Goal: Information Seeking & Learning: Learn about a topic

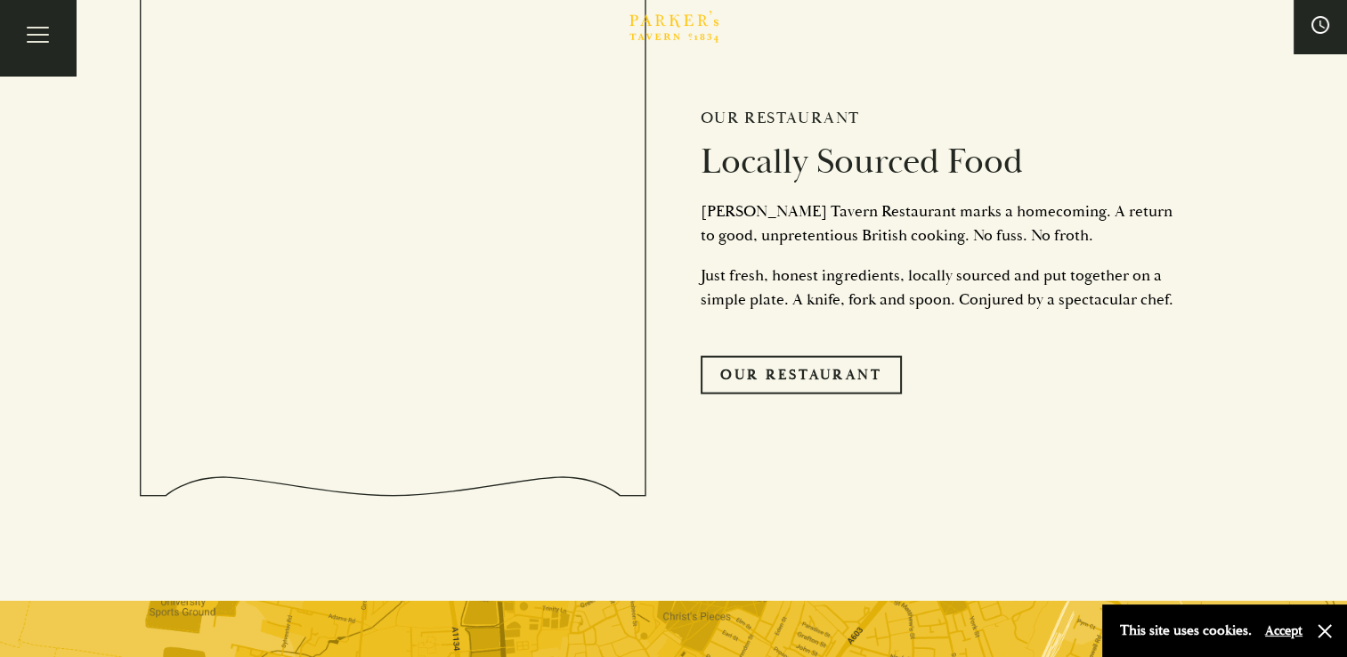
scroll to position [3900, 0]
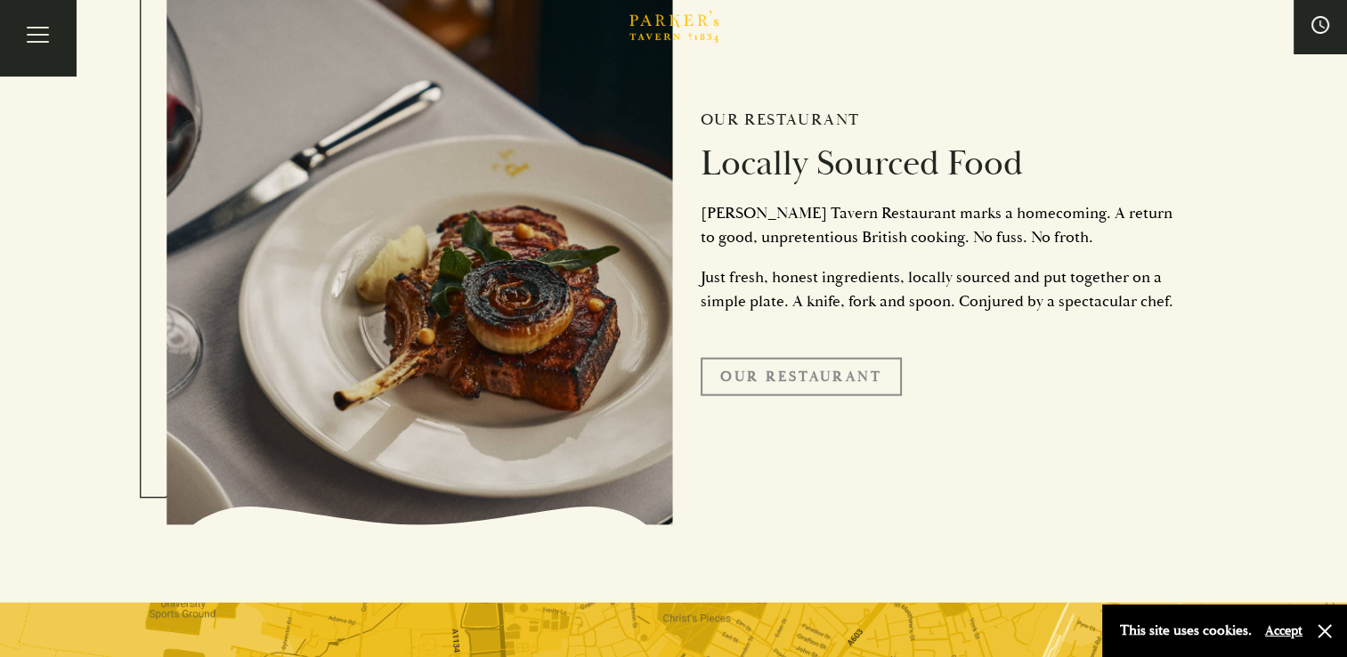
click at [773, 371] on link "Our Restaurant" at bounding box center [801, 376] width 201 height 37
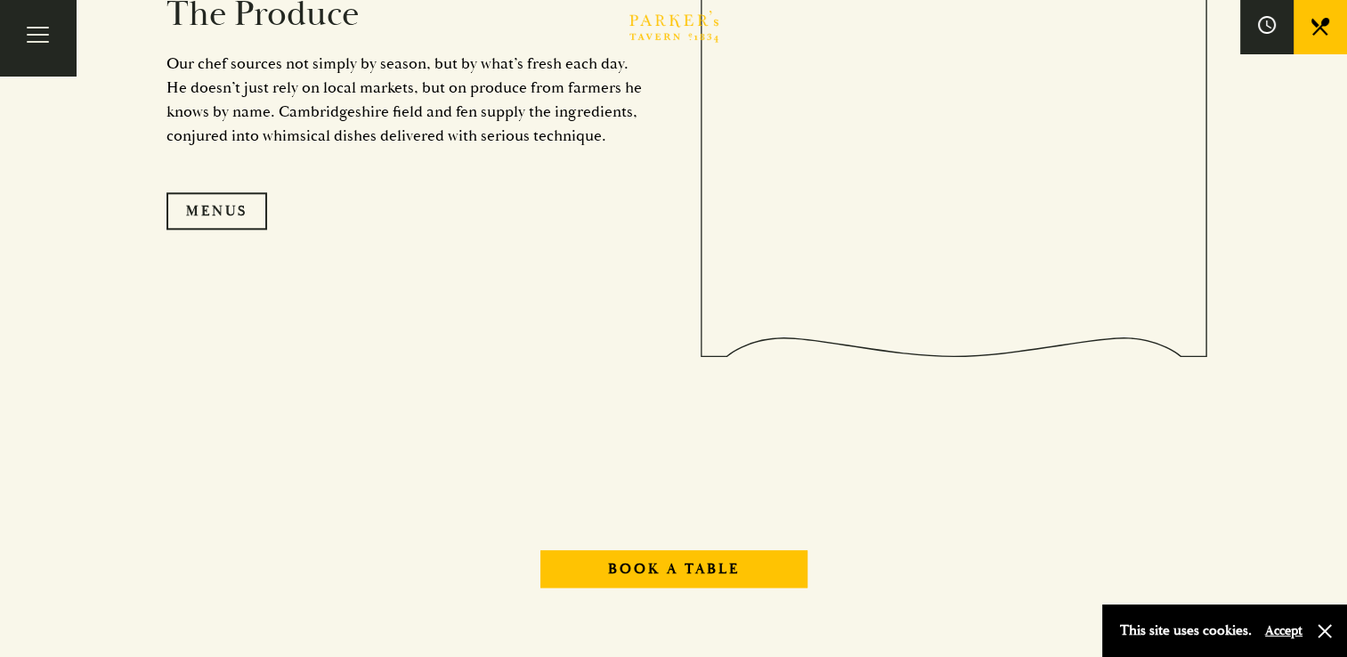
scroll to position [1845, 0]
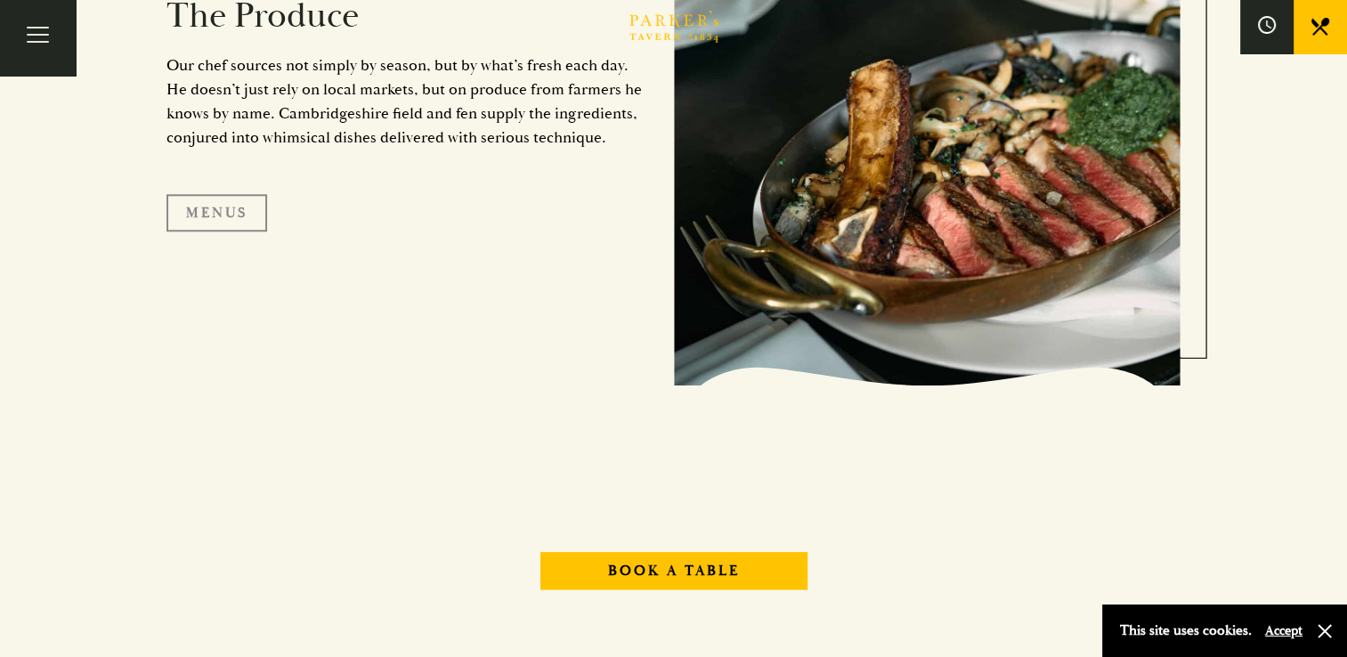
click at [223, 204] on link "Menus" at bounding box center [216, 212] width 101 height 37
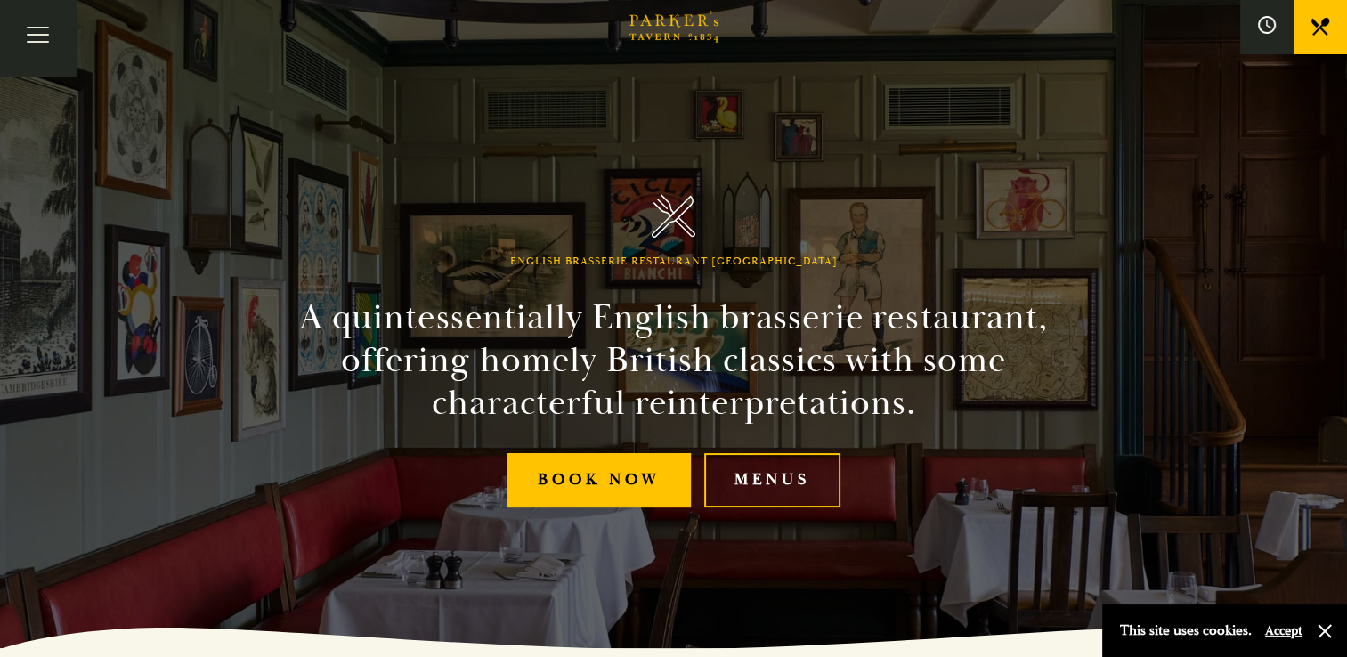
scroll to position [0, 0]
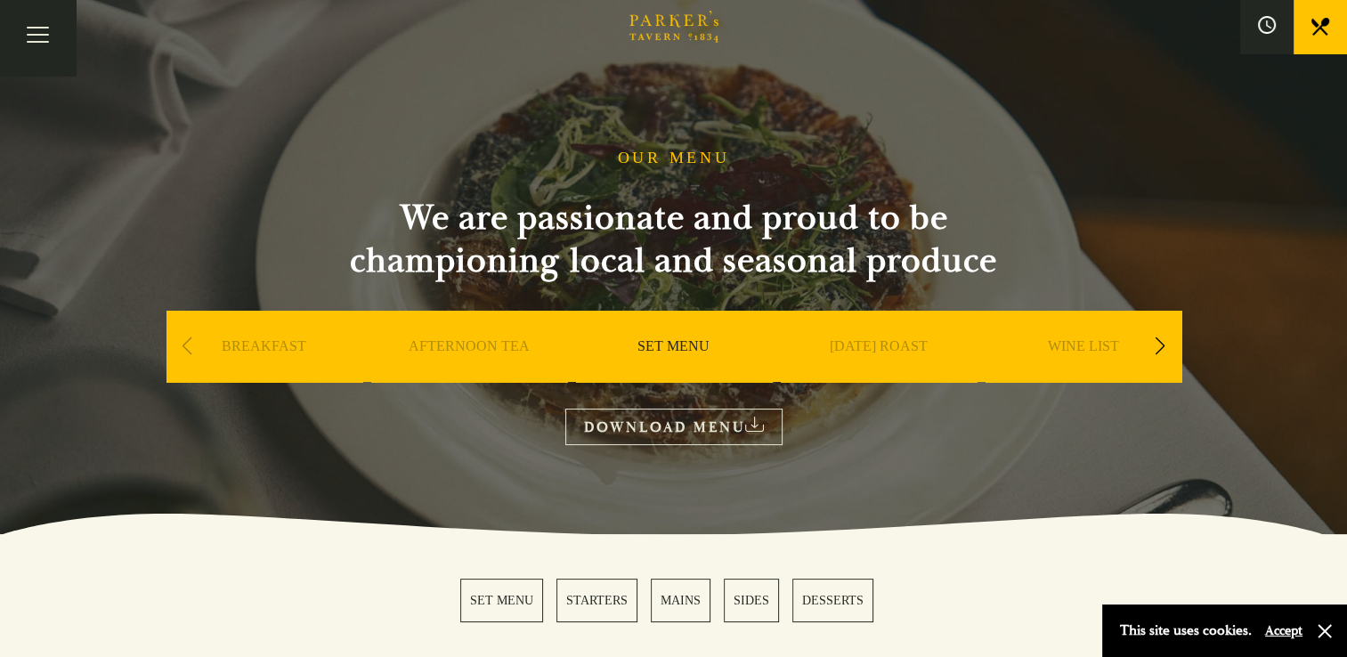
scroll to position [89, 0]
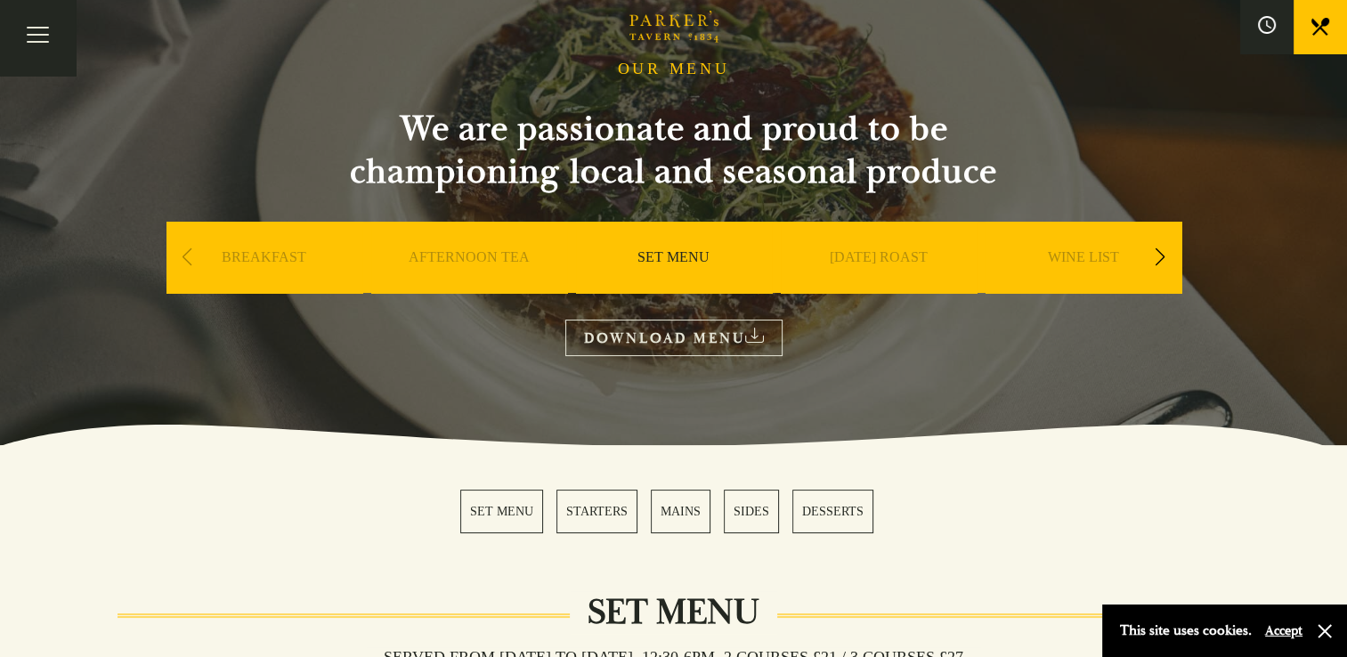
click at [681, 509] on link "MAINS" at bounding box center [681, 512] width 60 height 44
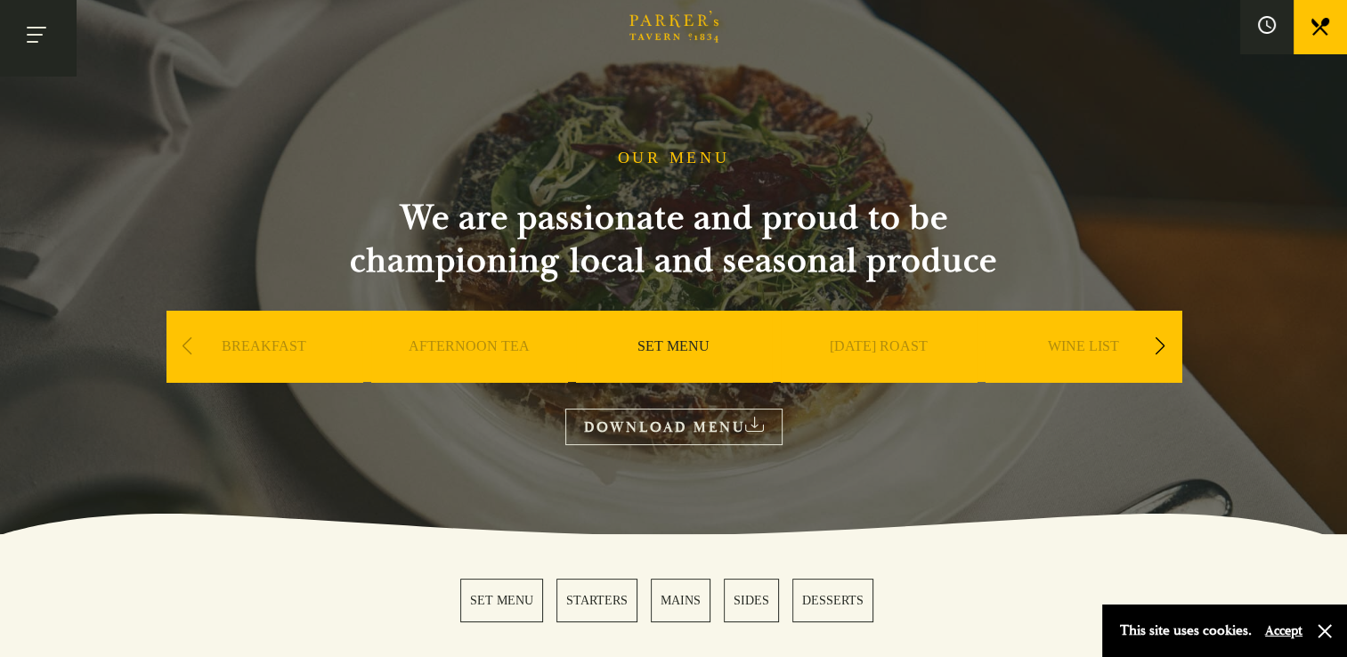
click at [40, 26] on button "Toggle navigation" at bounding box center [38, 38] width 76 height 76
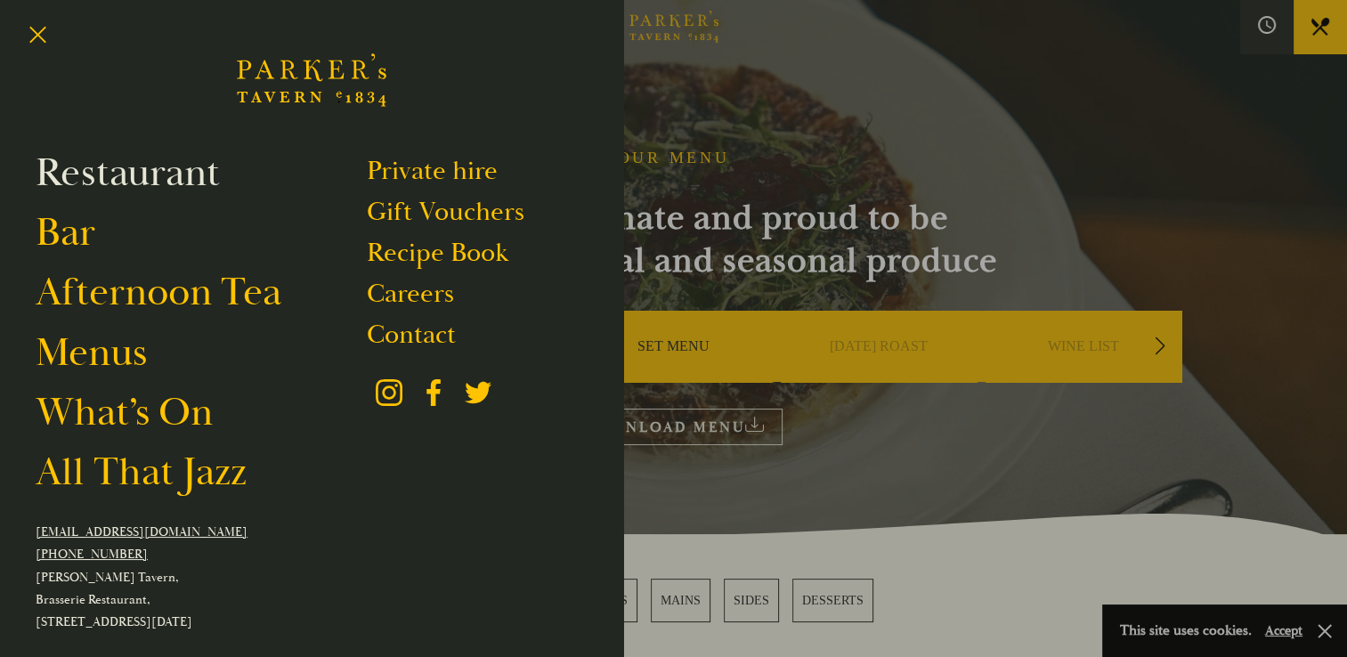
click at [75, 169] on link "Restaurant" at bounding box center [128, 173] width 184 height 50
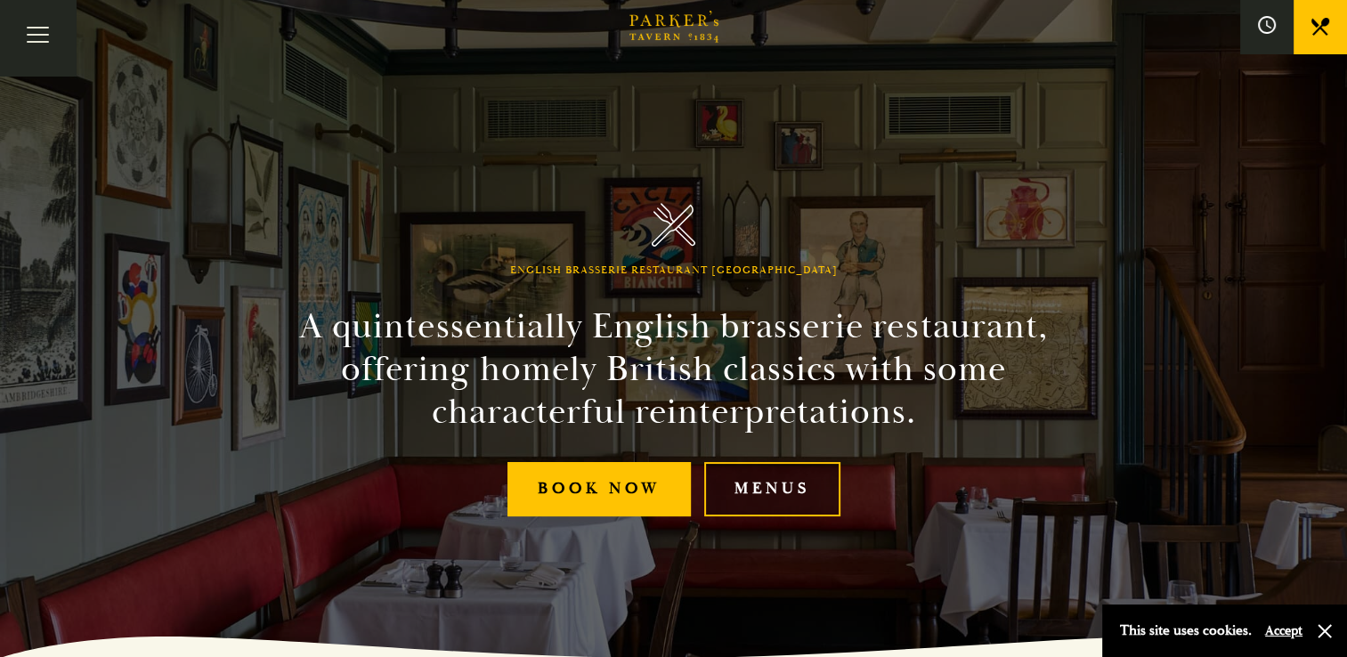
click at [791, 475] on link "Menus" at bounding box center [772, 489] width 136 height 54
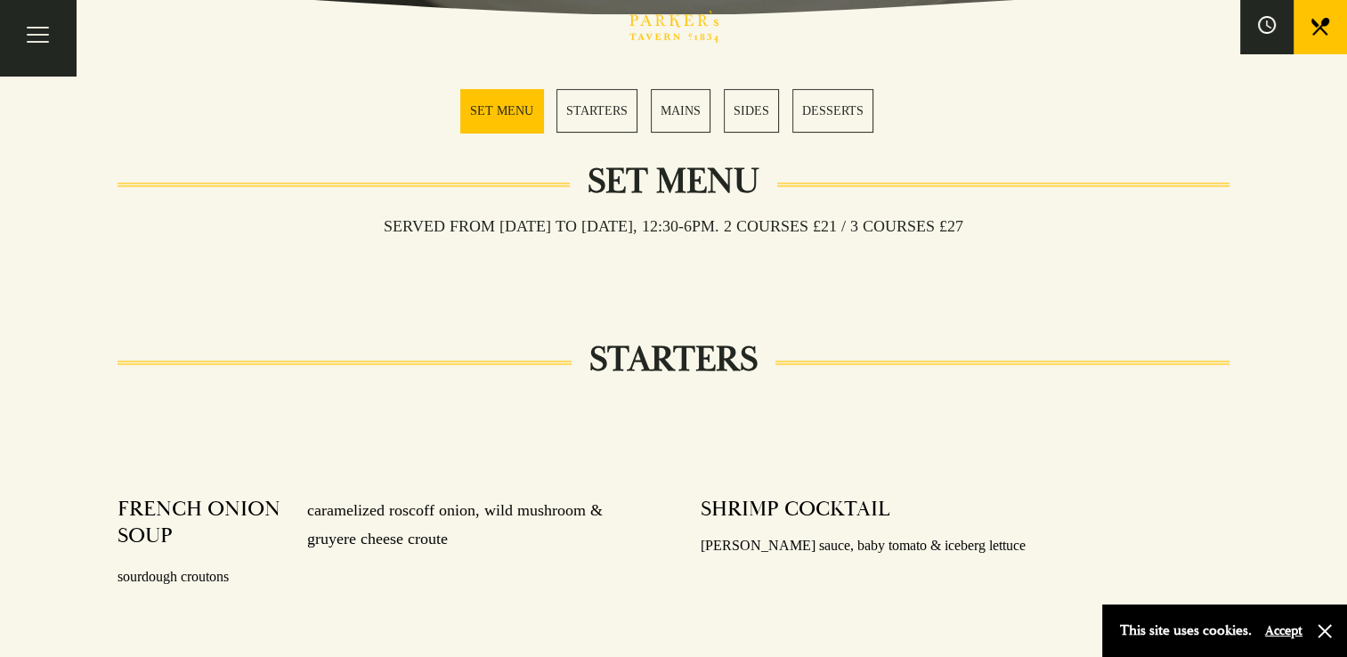
scroll to position [520, 0]
